Goal: Transaction & Acquisition: Obtain resource

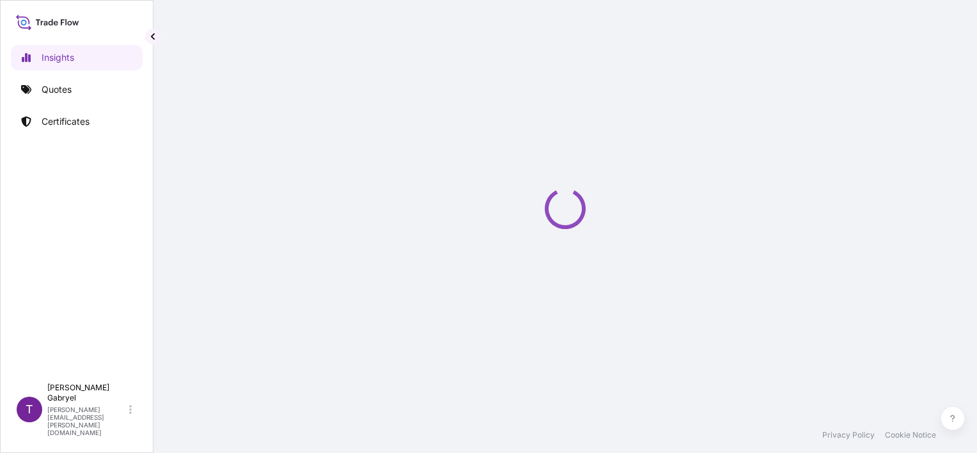
select select "2025"
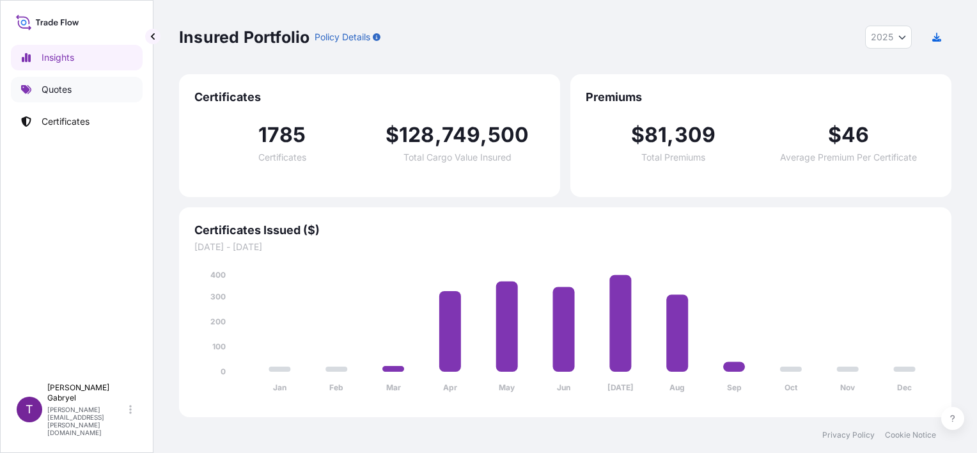
click at [63, 92] on p "Quotes" at bounding box center [57, 89] width 30 height 13
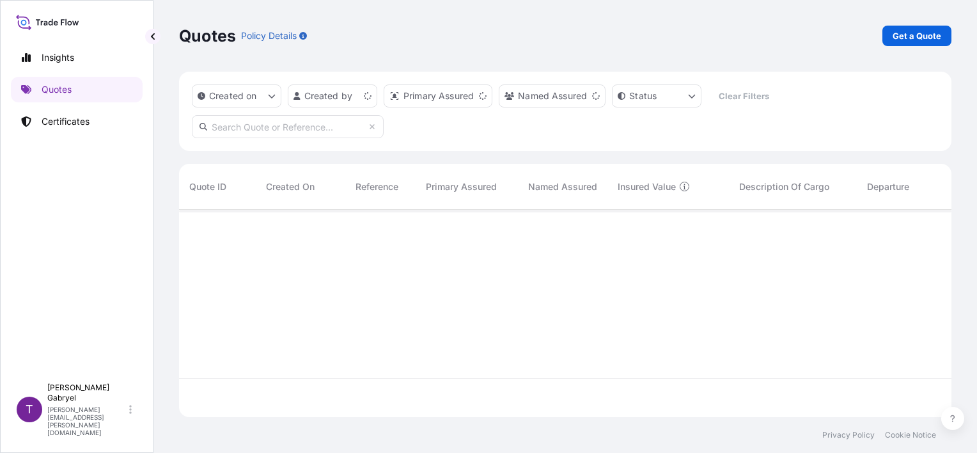
scroll to position [205, 762]
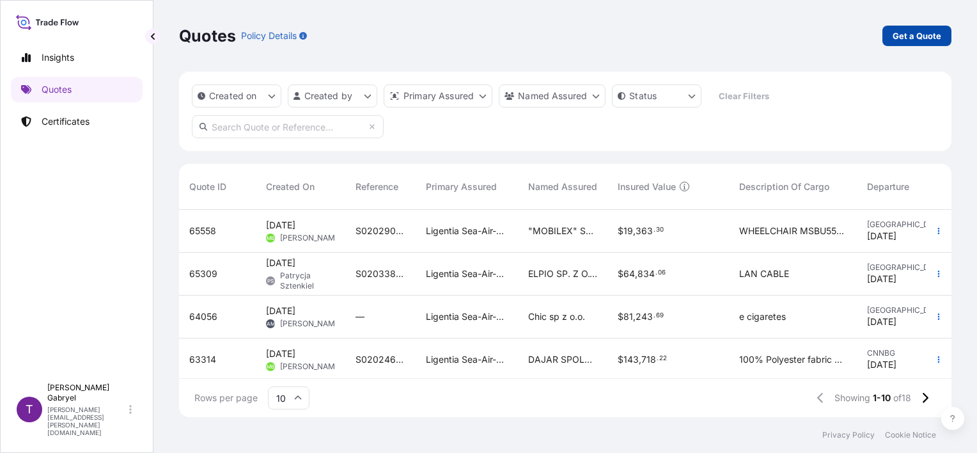
click at [926, 36] on p "Get a Quote" at bounding box center [917, 35] width 49 height 13
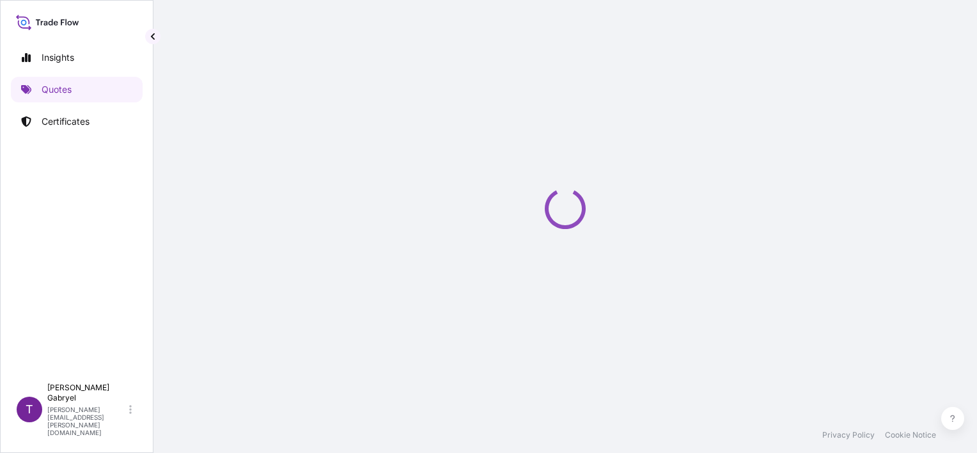
select select "Sea"
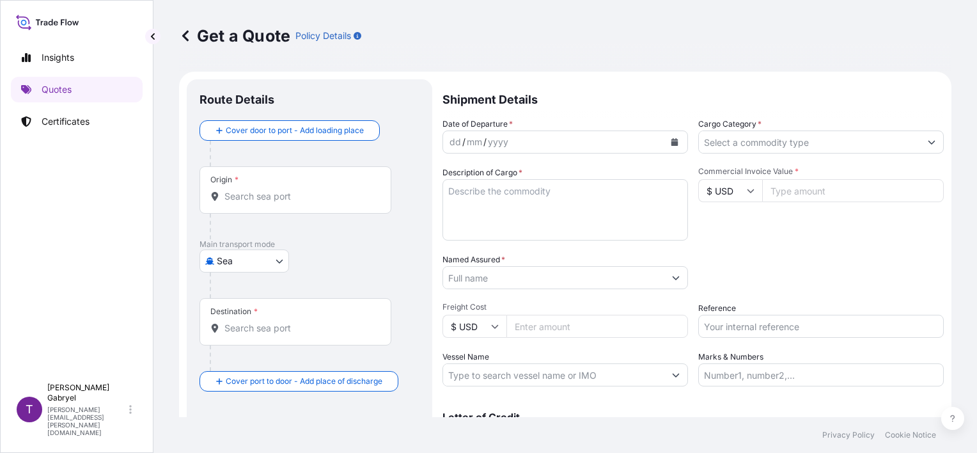
scroll to position [20, 0]
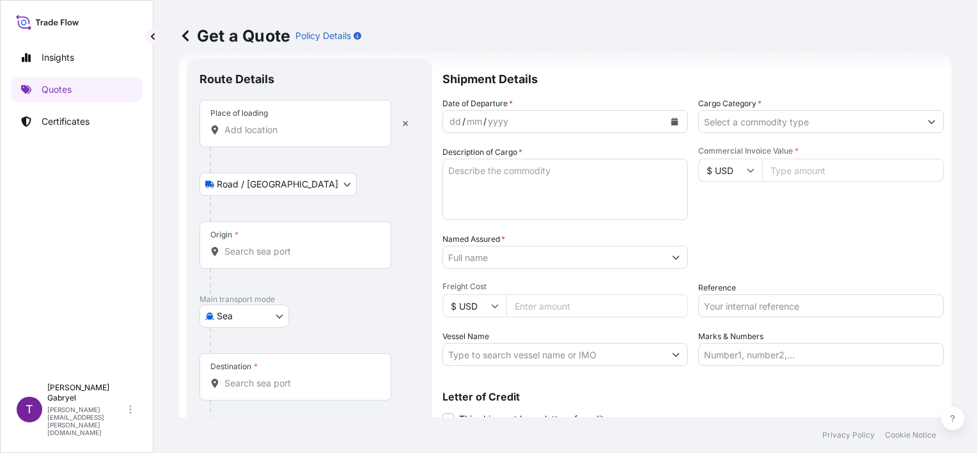
click at [281, 123] on input "Place of loading" at bounding box center [299, 129] width 151 height 13
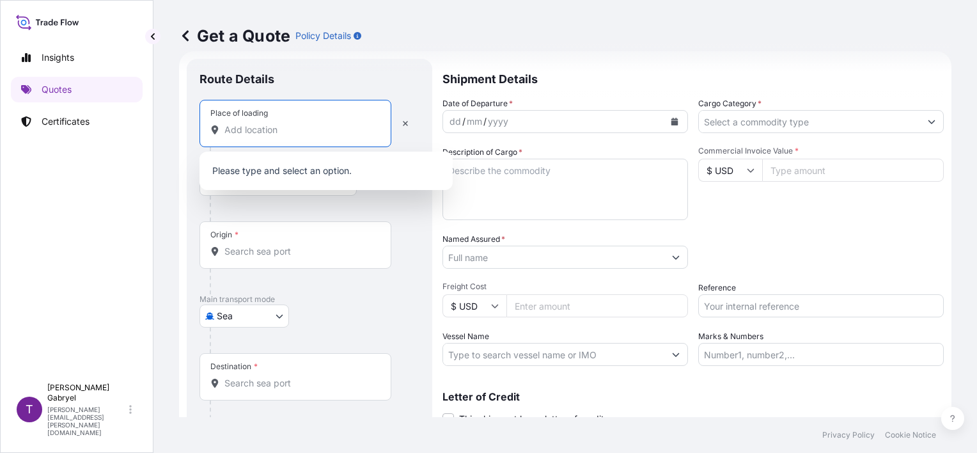
paste input "Klembów"
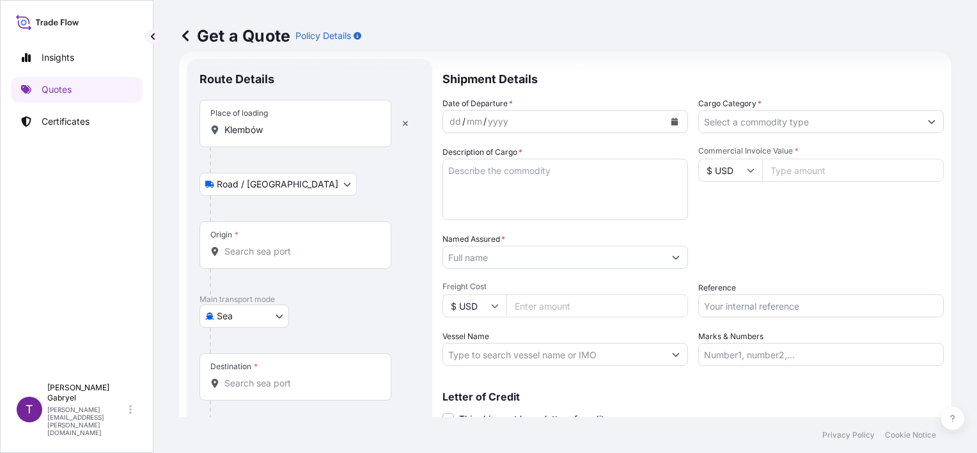
click at [297, 125] on input "Klembów" at bounding box center [299, 129] width 151 height 13
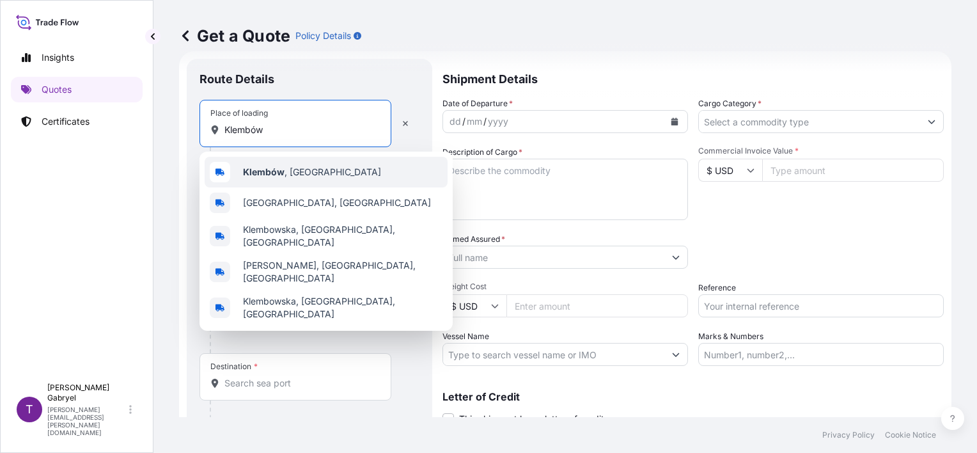
click at [300, 164] on div "Klembów , [GEOGRAPHIC_DATA]" at bounding box center [326, 172] width 243 height 31
type input "Klembów, [GEOGRAPHIC_DATA]"
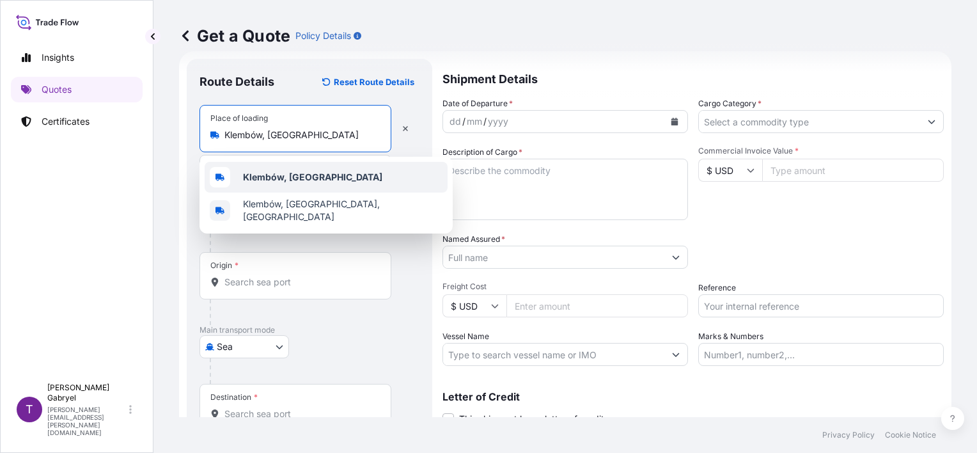
click at [274, 177] on b "Klembów, [GEOGRAPHIC_DATA]" at bounding box center [312, 176] width 139 height 11
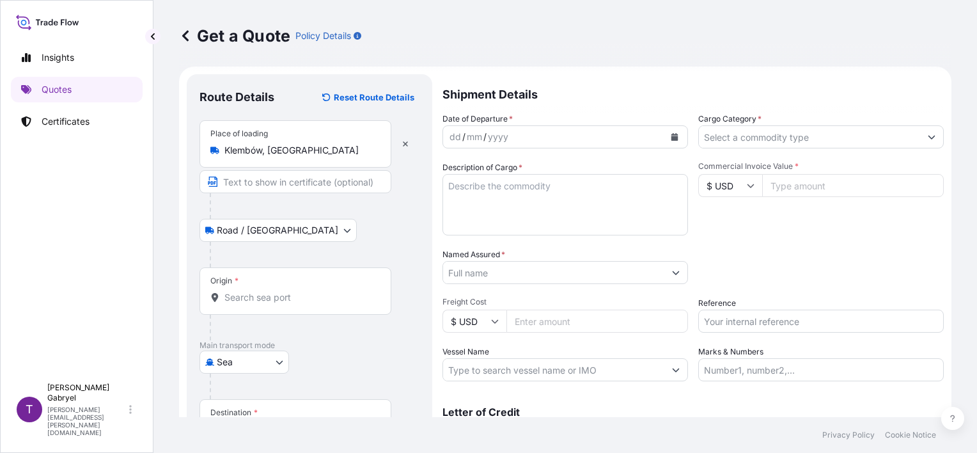
scroll to position [0, 0]
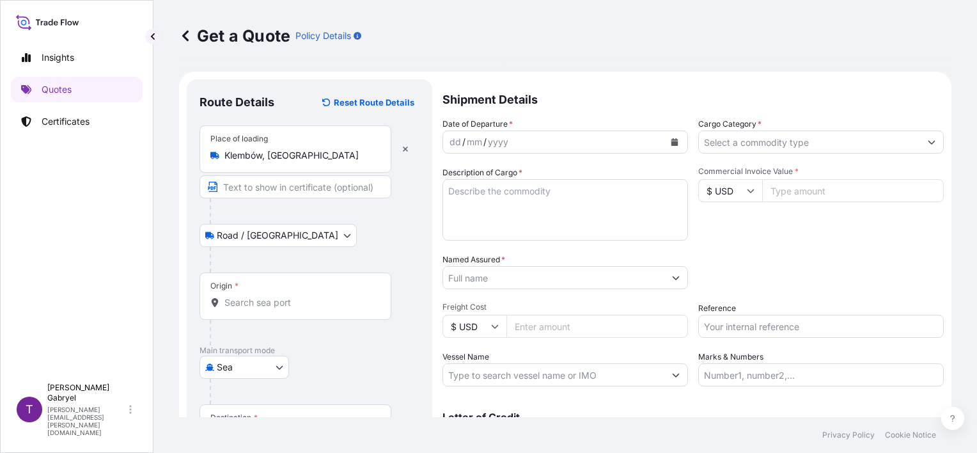
click at [274, 306] on input "Origin *" at bounding box center [299, 302] width 151 height 13
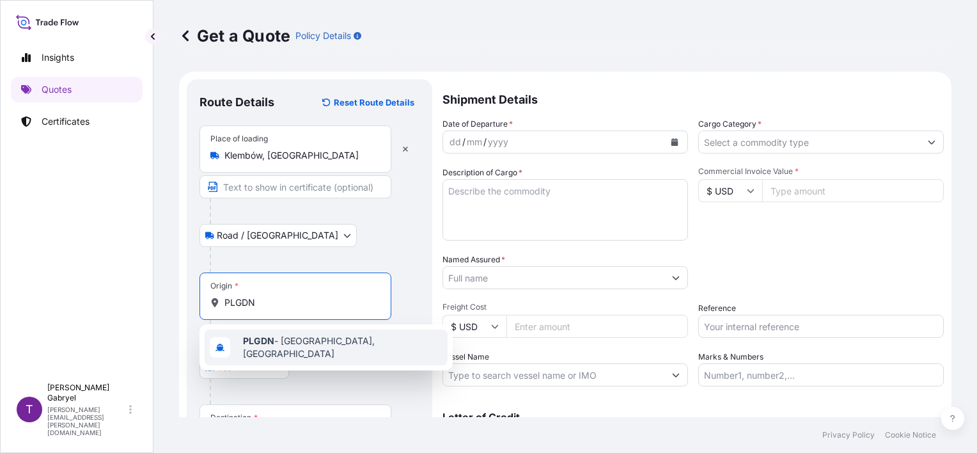
click at [262, 340] on b "PLGDN" at bounding box center [258, 340] width 31 height 11
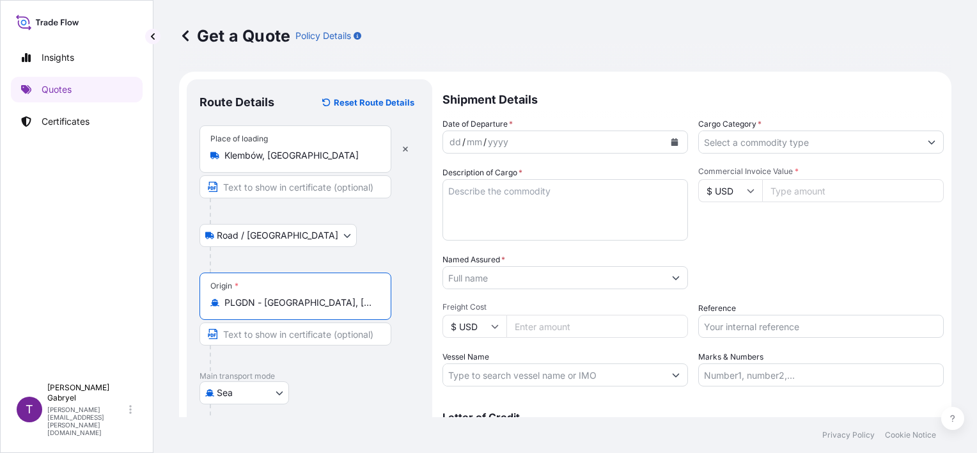
type input "PLGDN - [GEOGRAPHIC_DATA], [GEOGRAPHIC_DATA]"
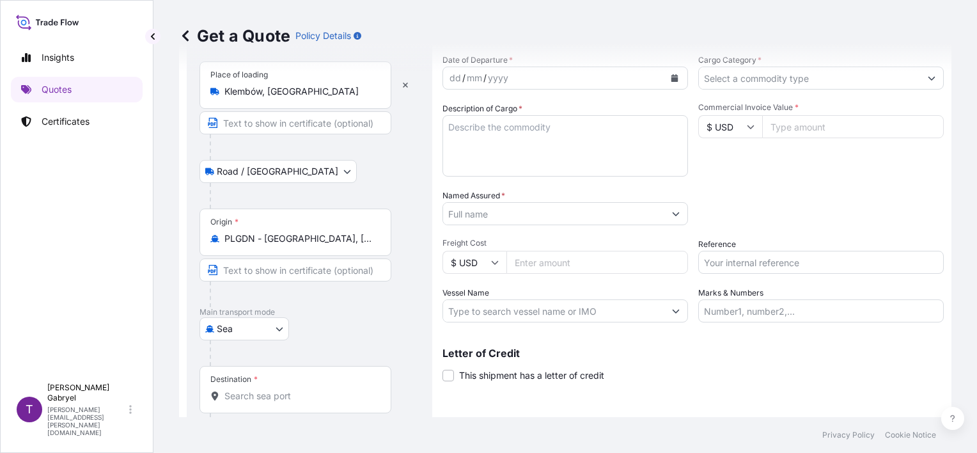
scroll to position [125, 0]
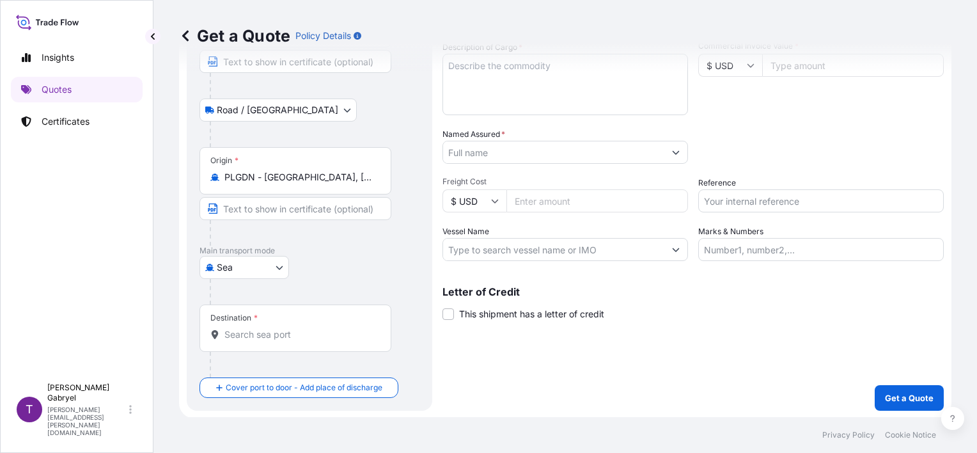
click at [261, 330] on input "Destination *" at bounding box center [299, 334] width 151 height 13
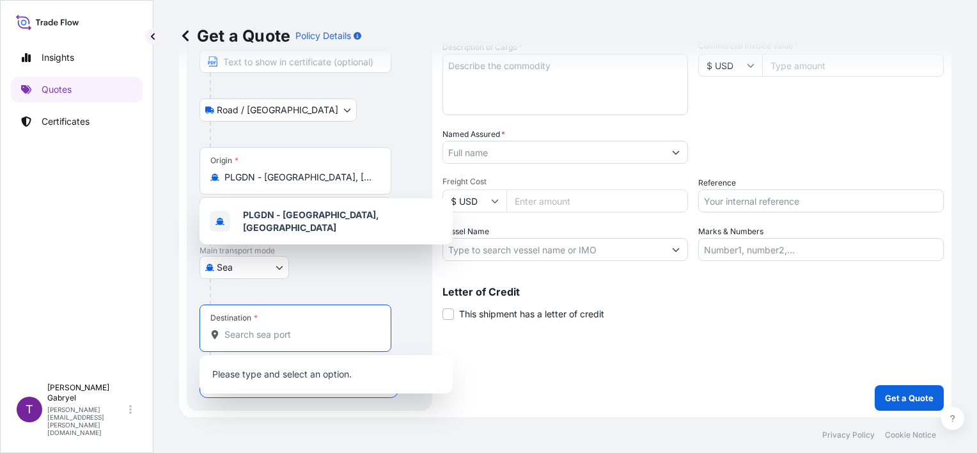
paste input "[GEOGRAPHIC_DATA]"
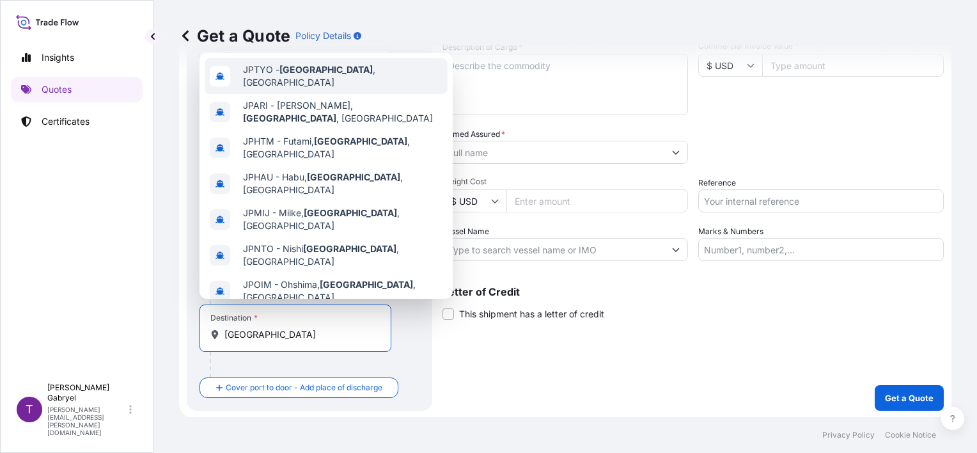
click at [309, 79] on span "JPTYO - [GEOGRAPHIC_DATA] , [GEOGRAPHIC_DATA]" at bounding box center [343, 76] width 200 height 26
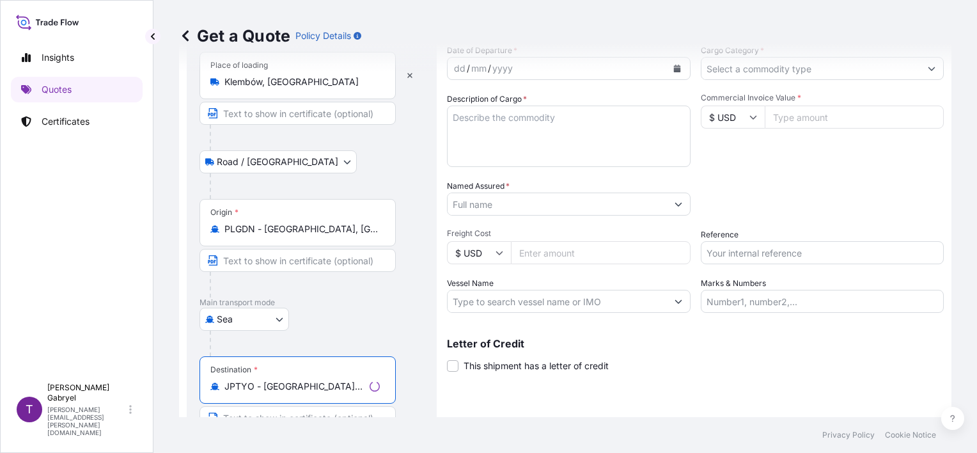
scroll to position [0, 0]
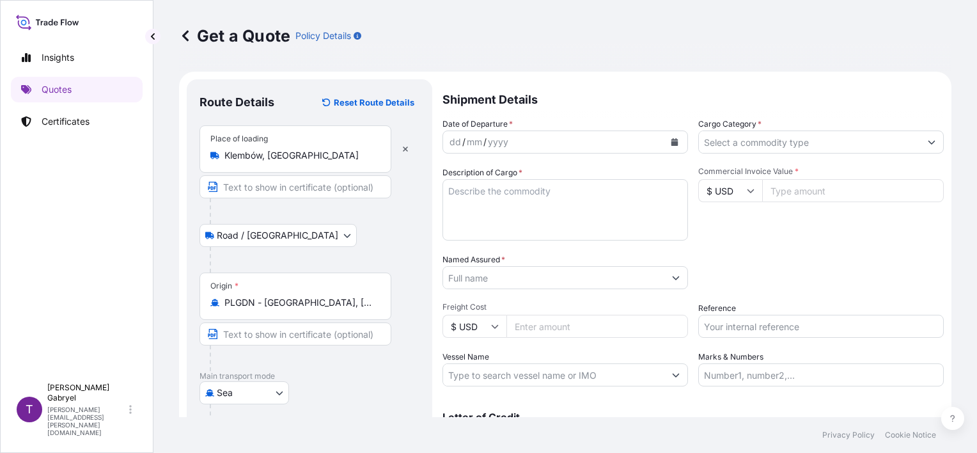
type input "JPTYO - [GEOGRAPHIC_DATA], [GEOGRAPHIC_DATA]"
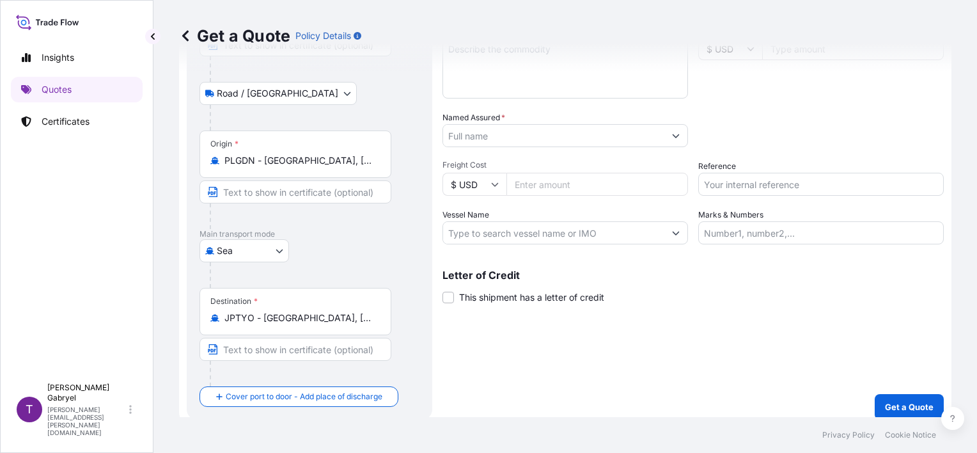
scroll to position [151, 0]
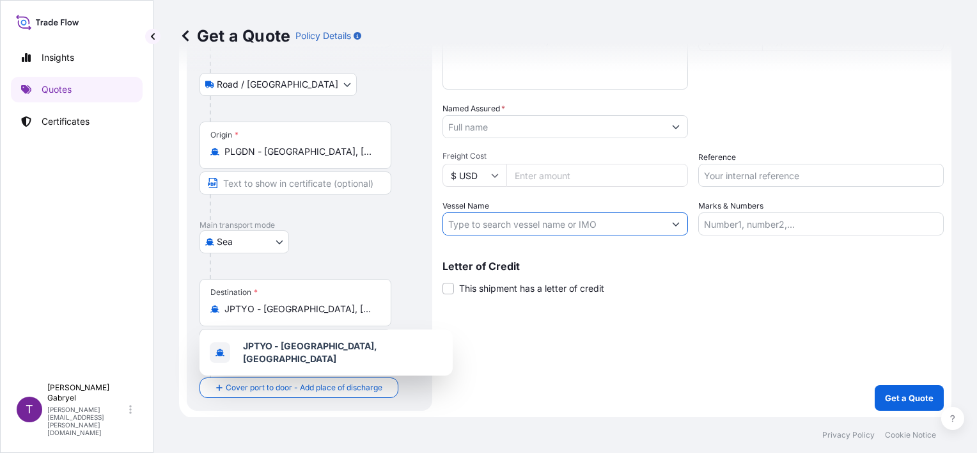
click at [553, 226] on input "Vessel Name" at bounding box center [553, 223] width 221 height 23
paste input "[PERSON_NAME]"
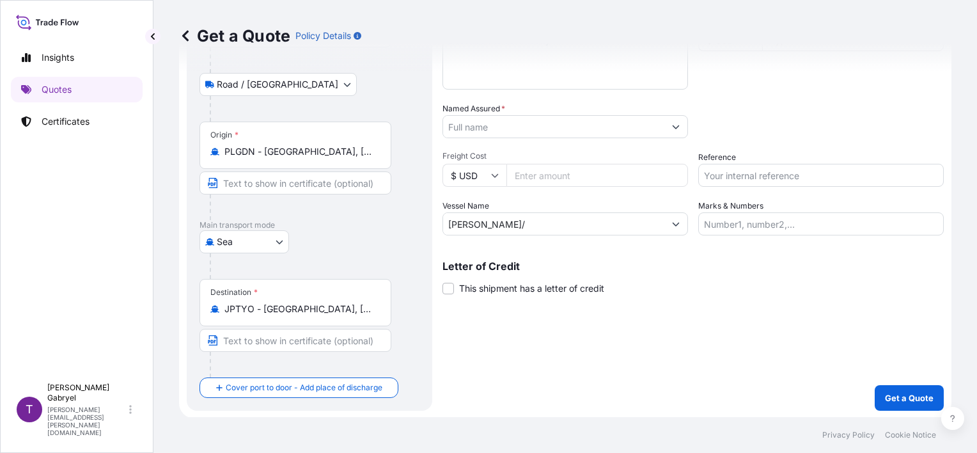
click at [572, 223] on input "[PERSON_NAME]/" at bounding box center [553, 223] width 221 height 23
paste input "536S"
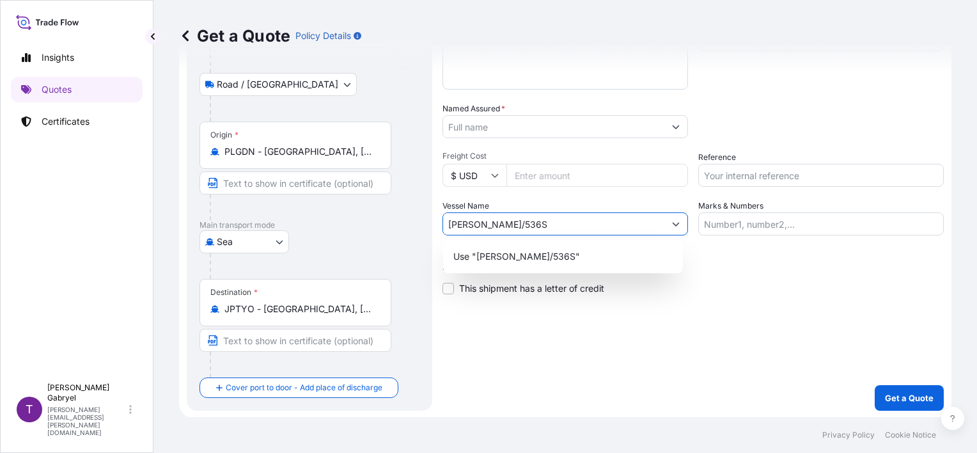
type input "[PERSON_NAME]/536S"
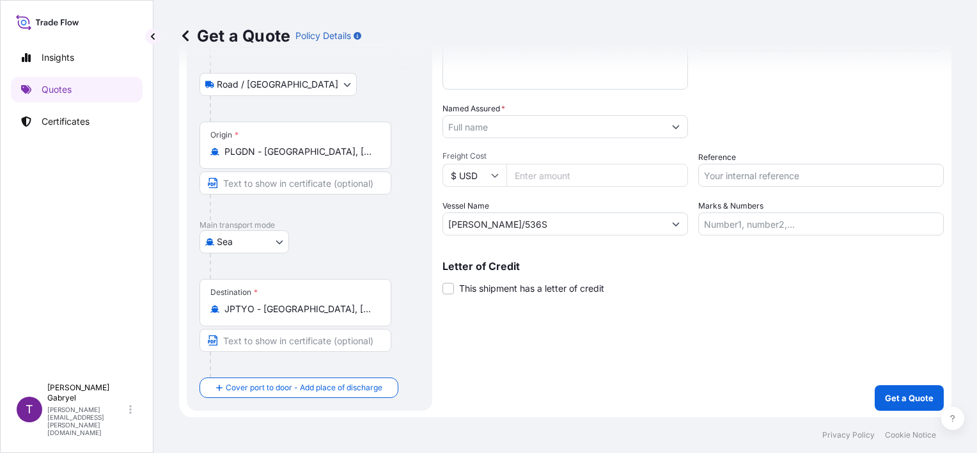
click at [735, 176] on input "Reference" at bounding box center [821, 175] width 246 height 23
paste input "S02039483"
type input "S02039483"
click at [793, 116] on div "Packing Category Type to search a container mode Please select a primary mode o…" at bounding box center [821, 120] width 246 height 36
click at [499, 127] on input "Named Assured *" at bounding box center [553, 126] width 221 height 23
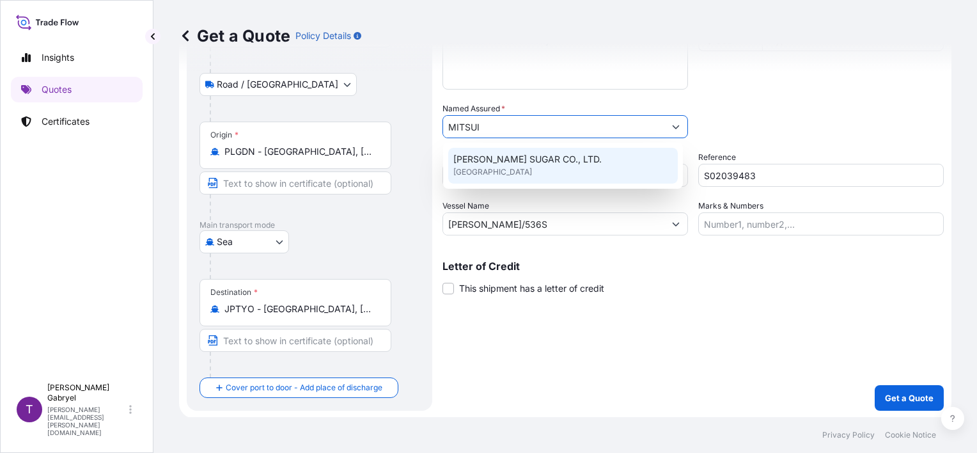
click at [516, 166] on div "[PERSON_NAME] SUGAR CO., LTD. [GEOGRAPHIC_DATA]" at bounding box center [563, 166] width 230 height 36
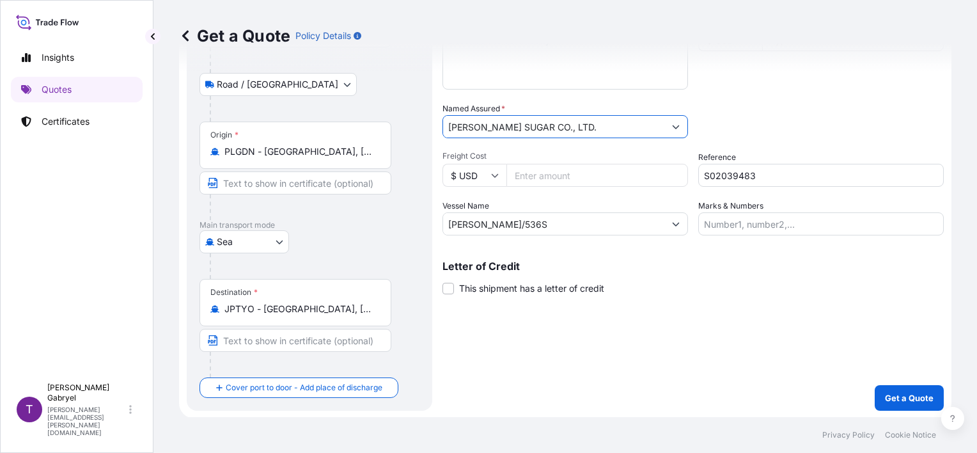
type input "[PERSON_NAME] SUGAR CO., LTD."
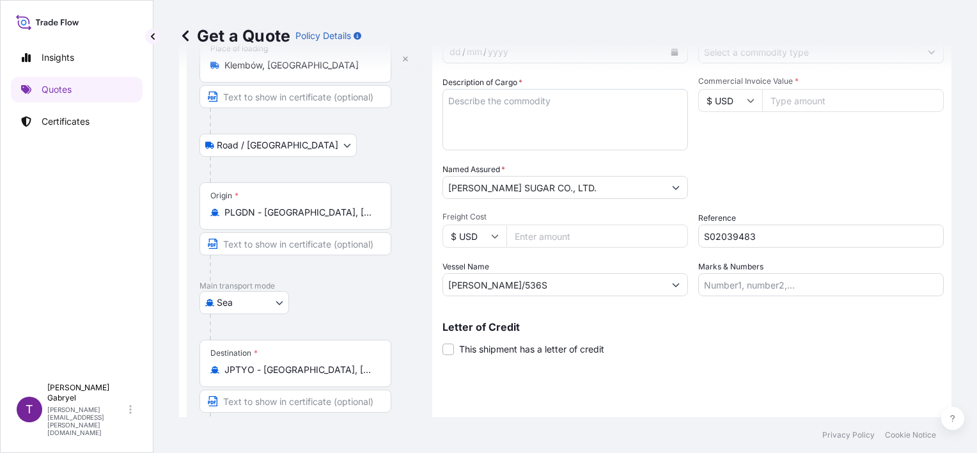
scroll to position [0, 0]
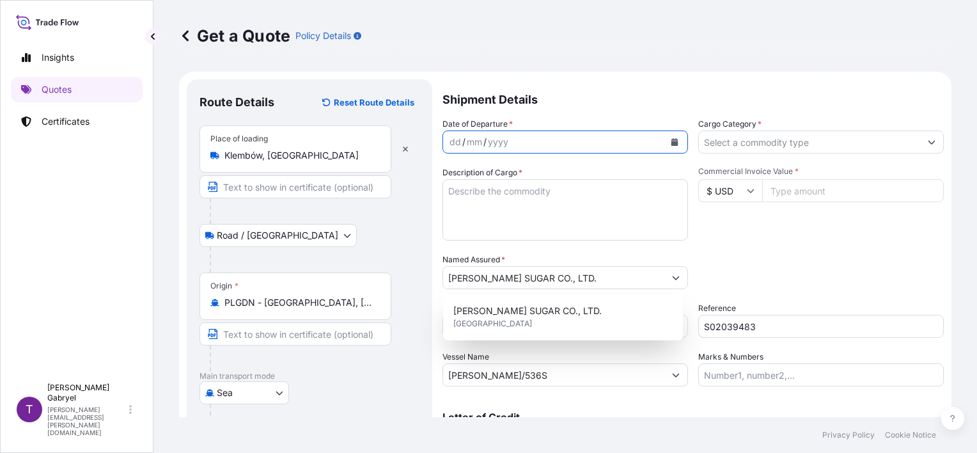
click at [671, 143] on icon "Calendar" at bounding box center [674, 142] width 7 height 8
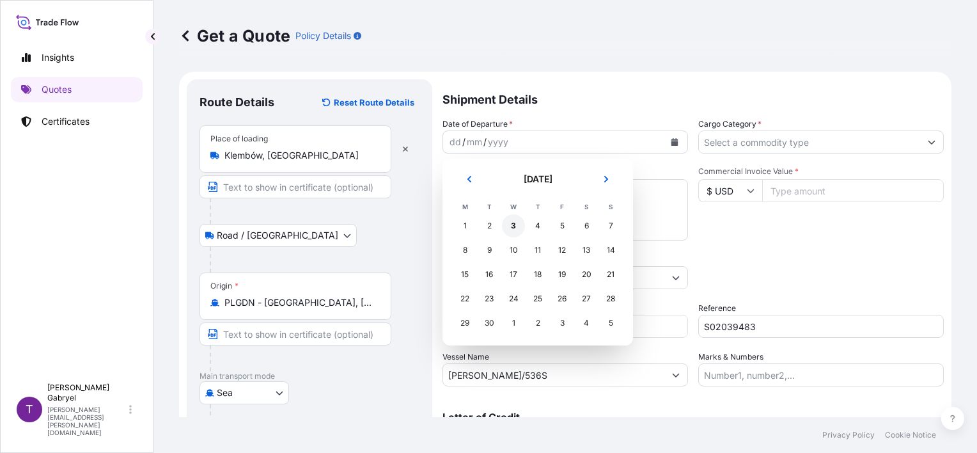
click at [513, 231] on div "3" at bounding box center [513, 225] width 23 height 23
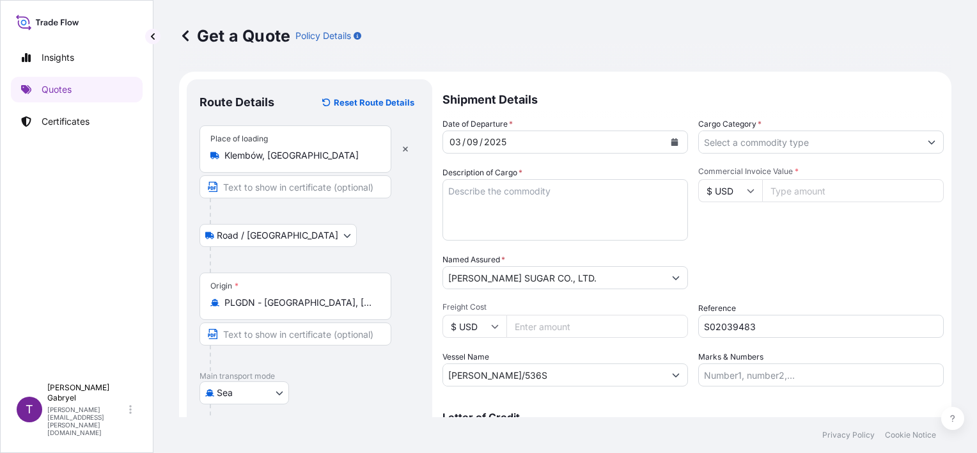
click at [733, 189] on input "$ USD" at bounding box center [730, 190] width 64 height 23
drag, startPoint x: 721, startPoint y: 226, endPoint x: 755, endPoint y: 217, distance: 35.7
click at [721, 226] on div "€ EUR" at bounding box center [725, 226] width 54 height 24
type input "€ EUR"
click at [795, 194] on input "Commercial Invoice Value *" at bounding box center [853, 190] width 182 height 23
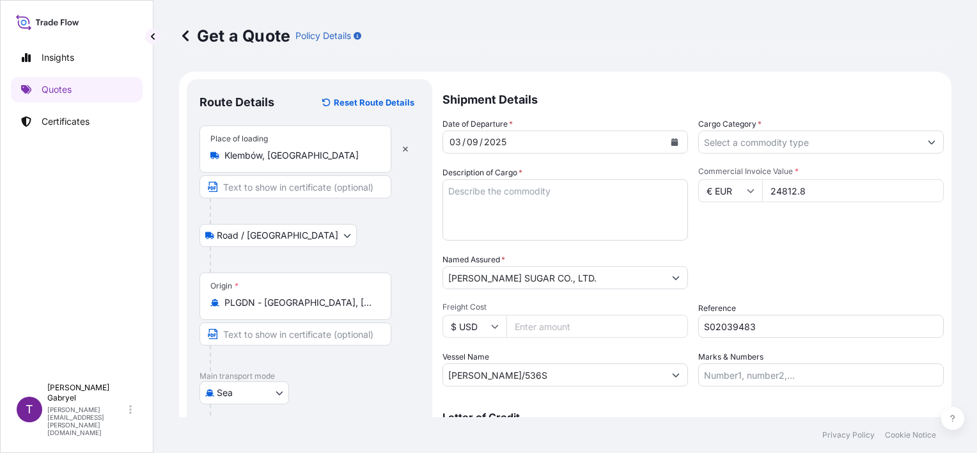
type input "24812.8"
click at [542, 230] on textarea "Description of Cargo *" at bounding box center [566, 209] width 246 height 61
paste textarea "Bamboo Fiber Custom Fiber BF200"
click at [646, 225] on textarea "Bamboo Fiber Custom Fiber BF200" at bounding box center [566, 209] width 246 height 61
click at [563, 220] on textarea "Bamboo Fiber Custom Fiber BF200 GROSS WEIGHT: 13940 KG 1312 PAPER BAGS" at bounding box center [566, 209] width 246 height 61
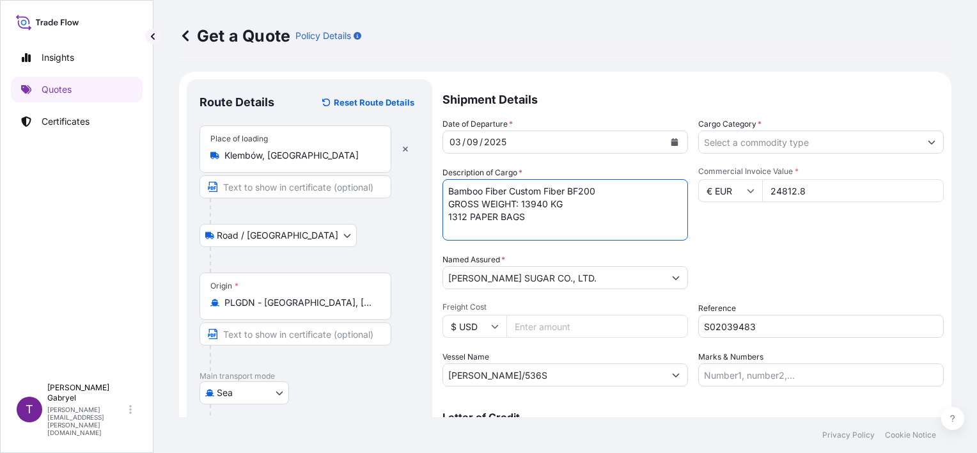
paste textarea "SUDU6920129"
type textarea "Bamboo Fiber Custom Fiber BF200 GROSS WEIGHT: 13940 KG 1312 PAPER BAGS SUDU6920…"
click at [808, 145] on input "Cargo Category *" at bounding box center [809, 141] width 221 height 23
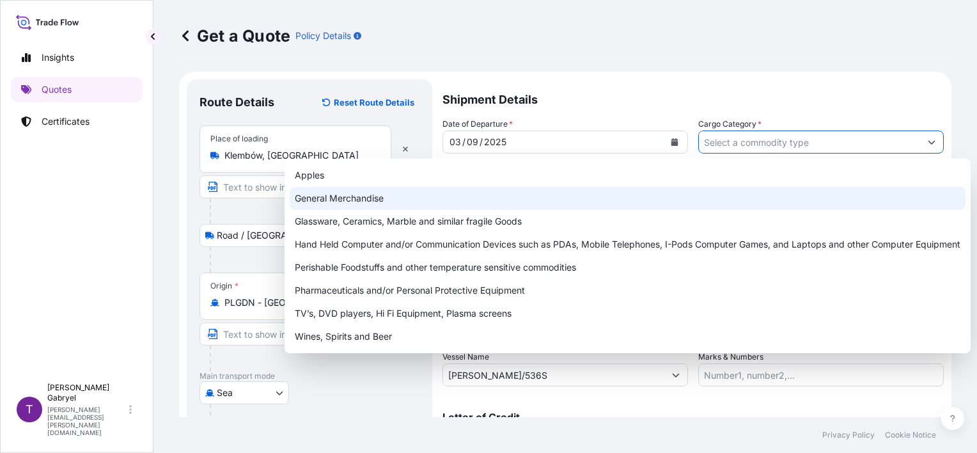
click at [663, 194] on div "General Merchandise" at bounding box center [628, 198] width 676 height 23
type input "General Merchandise"
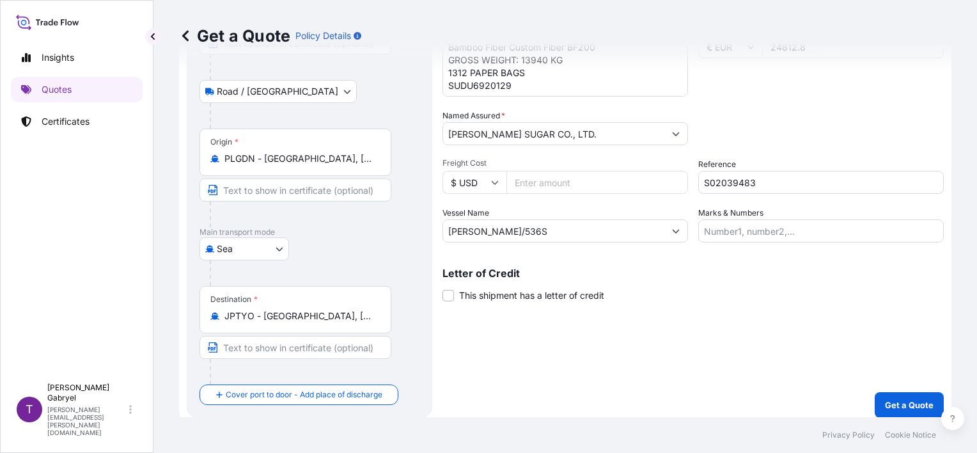
scroll to position [151, 0]
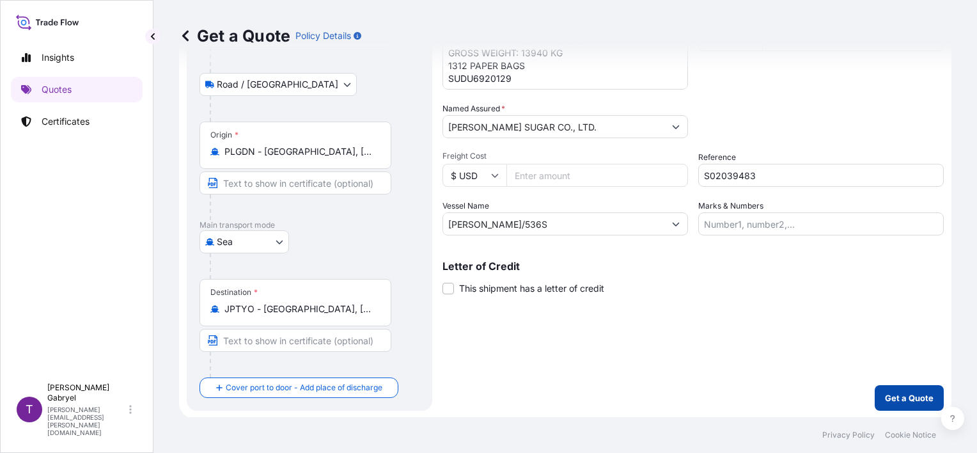
click at [900, 400] on p "Get a Quote" at bounding box center [909, 397] width 49 height 13
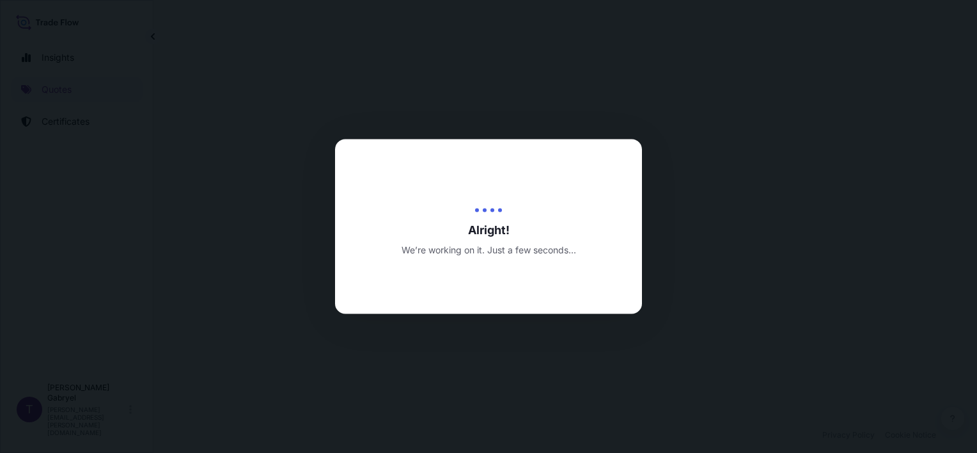
select select "Road / [GEOGRAPHIC_DATA]"
select select "Sea"
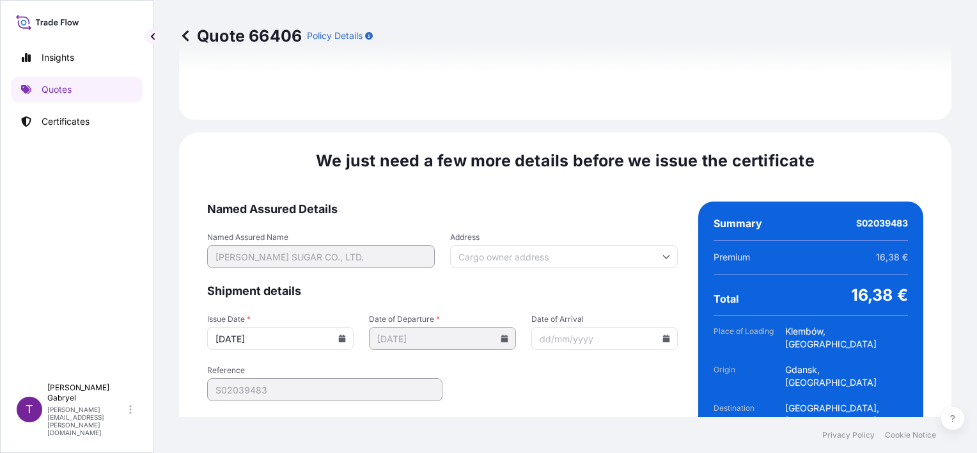
scroll to position [1631, 0]
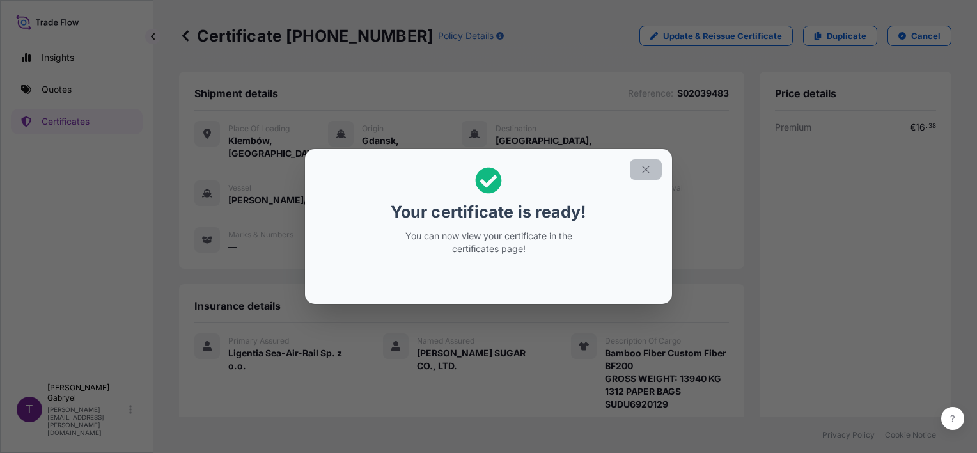
click at [646, 168] on icon "button" at bounding box center [646, 170] width 12 height 12
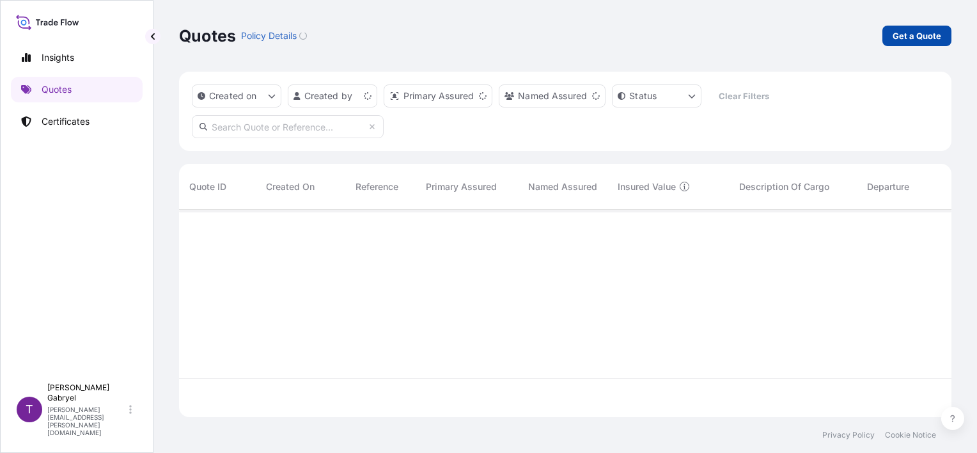
scroll to position [205, 762]
click at [64, 113] on link "Certificates" at bounding box center [77, 122] width 132 height 26
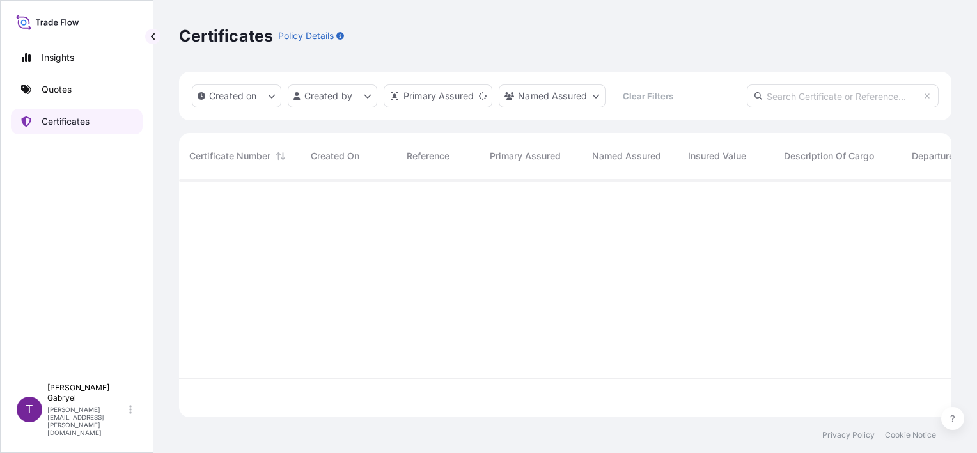
scroll to position [235, 762]
